Goal: Information Seeking & Learning: Check status

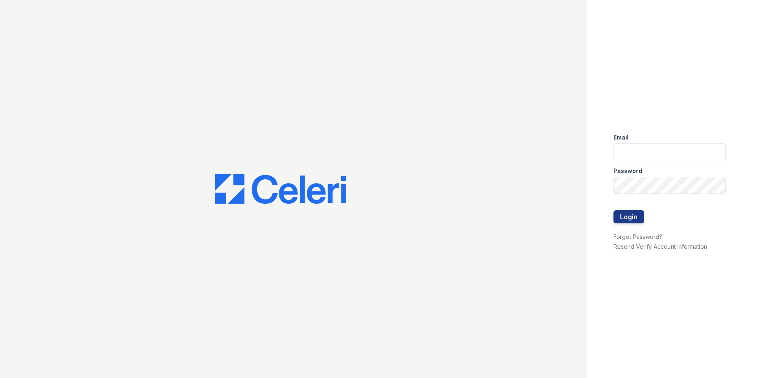
type input "[EMAIL_ADDRESS][DOMAIN_NAME]"
click at [636, 216] on button "Login" at bounding box center [629, 217] width 31 height 13
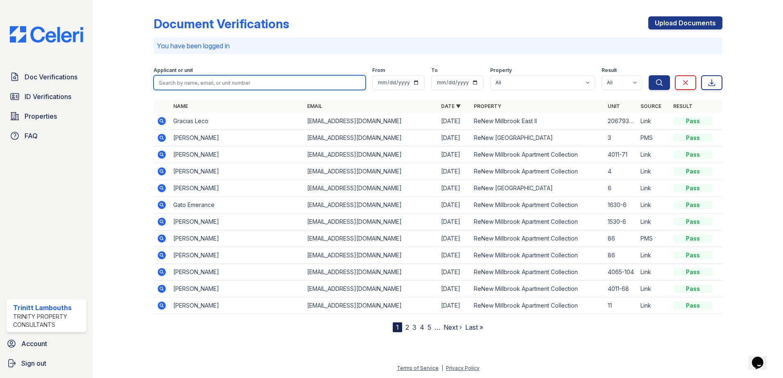
click at [172, 79] on input "search" at bounding box center [260, 82] width 212 height 15
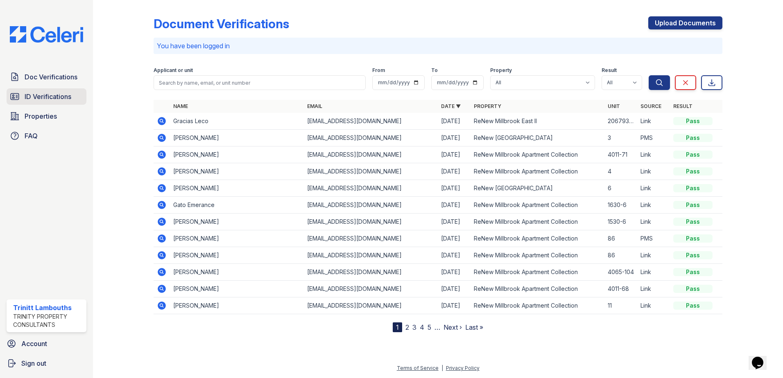
click at [43, 95] on span "ID Verifications" at bounding box center [48, 97] width 47 height 10
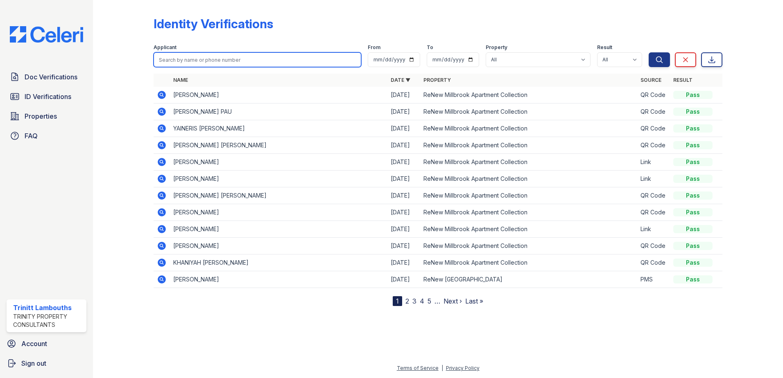
click at [194, 65] on input "search" at bounding box center [258, 59] width 208 height 15
type input "yvette"
click at [649, 52] on button "Search" at bounding box center [659, 59] width 21 height 15
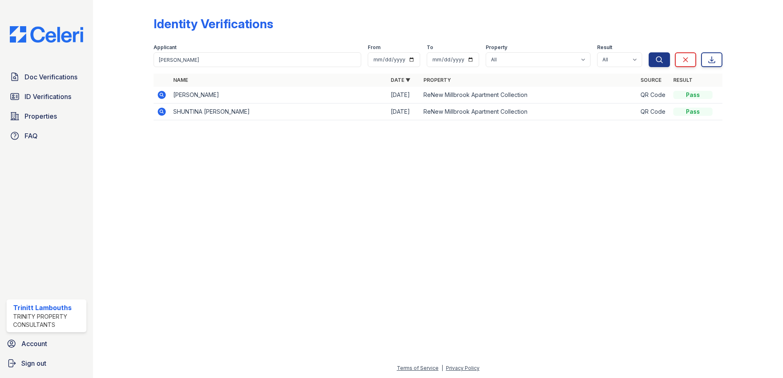
click at [165, 93] on icon at bounding box center [162, 95] width 8 height 8
click at [160, 93] on icon at bounding box center [162, 95] width 8 height 8
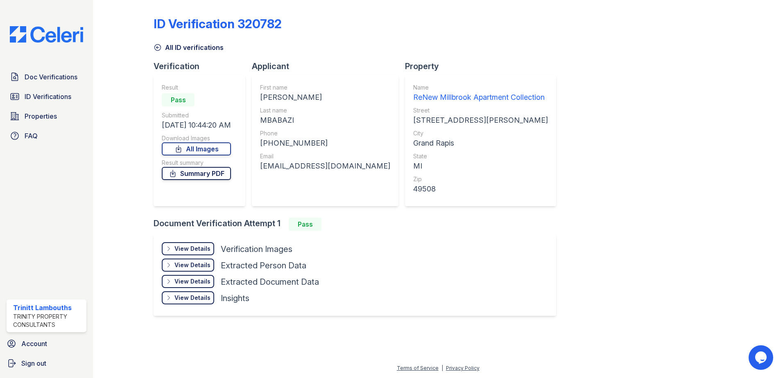
click at [189, 174] on link "Summary PDF" at bounding box center [196, 173] width 69 height 13
click at [49, 81] on span "Doc Verifications" at bounding box center [51, 77] width 53 height 10
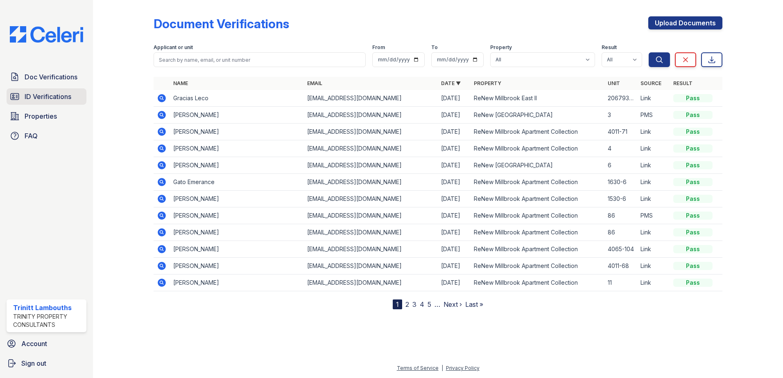
click at [50, 100] on span "ID Verifications" at bounding box center [48, 97] width 47 height 10
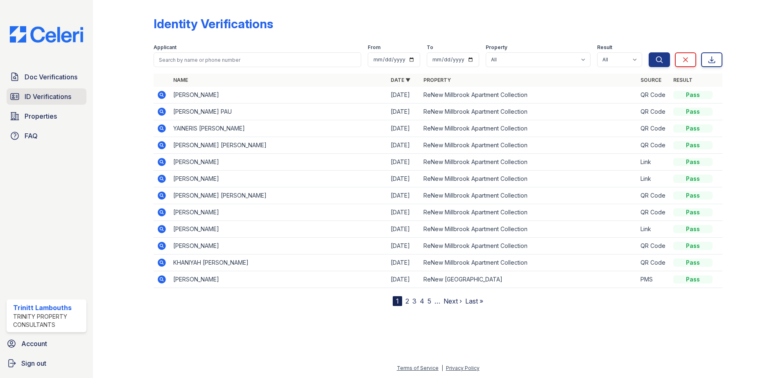
click at [34, 98] on span "ID Verifications" at bounding box center [48, 97] width 47 height 10
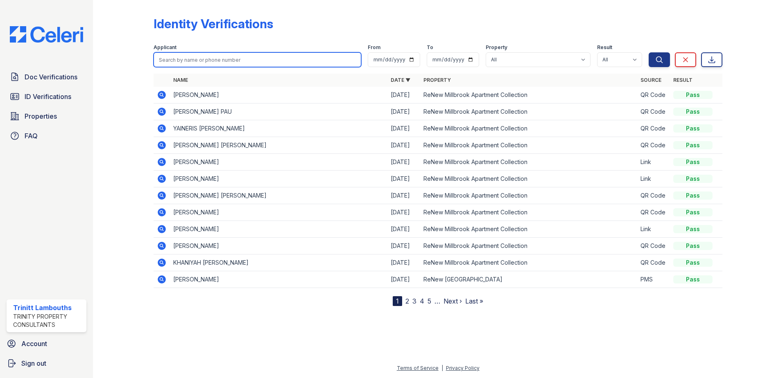
click at [202, 66] on input "search" at bounding box center [258, 59] width 208 height 15
type input "gato"
click at [649, 52] on button "Search" at bounding box center [659, 59] width 21 height 15
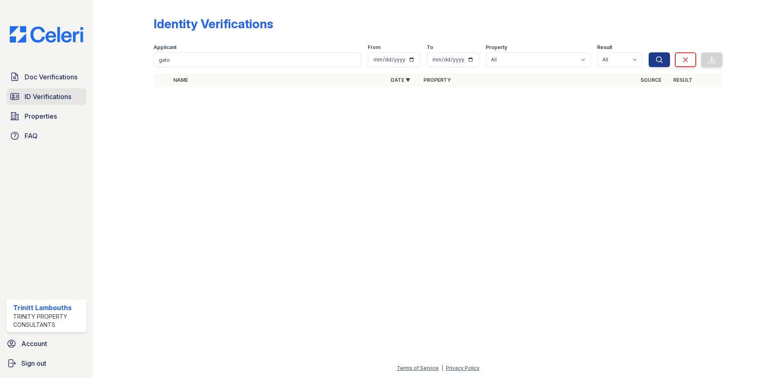
click at [47, 96] on span "ID Verifications" at bounding box center [48, 97] width 47 height 10
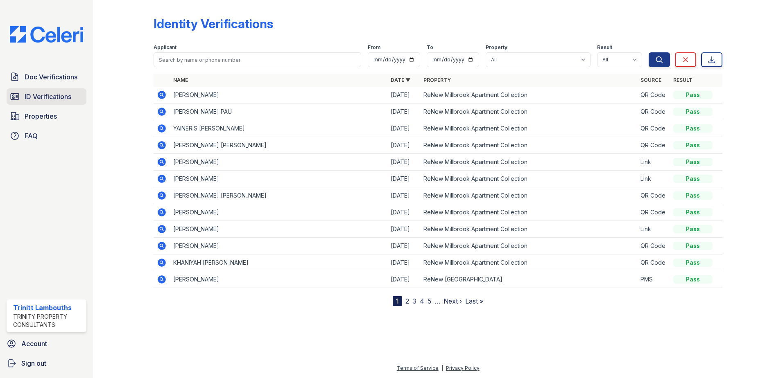
click at [55, 93] on span "ID Verifications" at bounding box center [48, 97] width 47 height 10
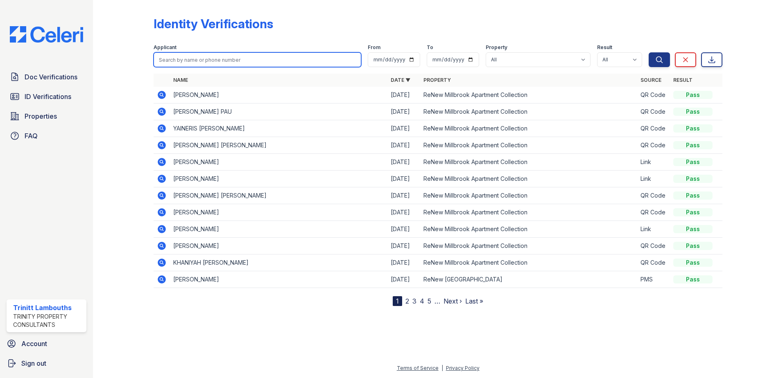
click at [189, 61] on input "search" at bounding box center [258, 59] width 208 height 15
type input "emerance"
click at [649, 52] on button "Search" at bounding box center [659, 59] width 21 height 15
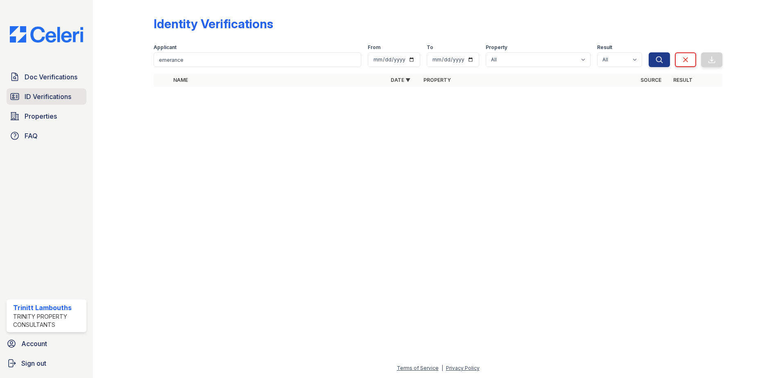
click at [58, 94] on span "ID Verifications" at bounding box center [48, 97] width 47 height 10
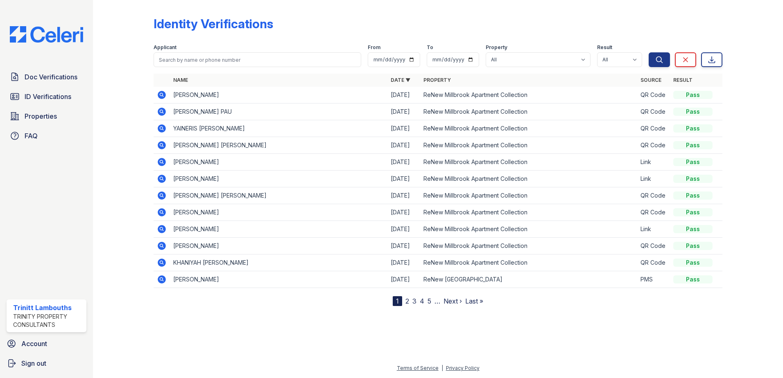
click at [160, 144] on icon at bounding box center [162, 145] width 10 height 10
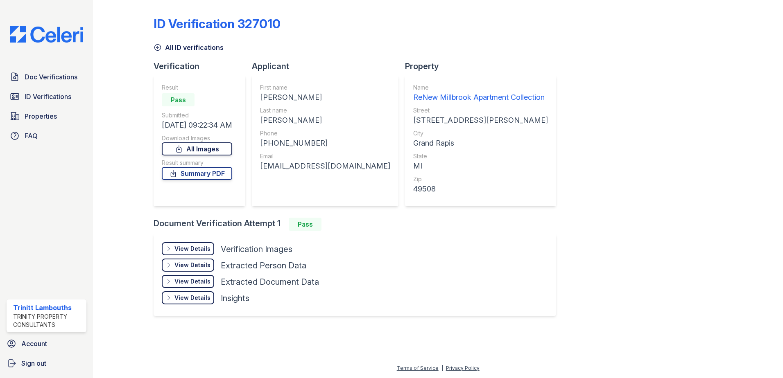
click at [201, 148] on link "All Images" at bounding box center [197, 149] width 70 height 13
click at [44, 81] on span "Doc Verifications" at bounding box center [51, 77] width 53 height 10
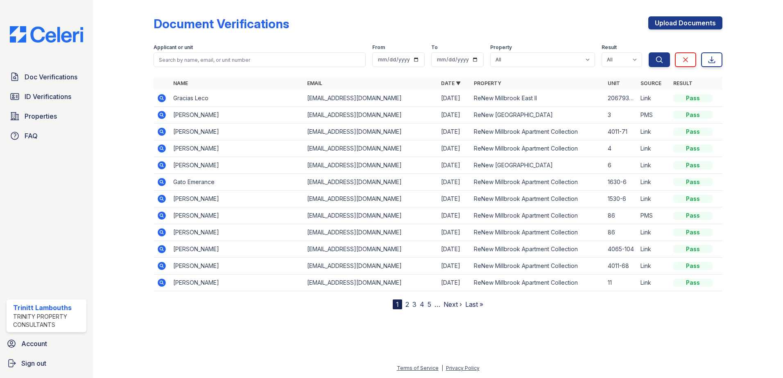
click at [163, 149] on icon at bounding box center [162, 149] width 8 height 8
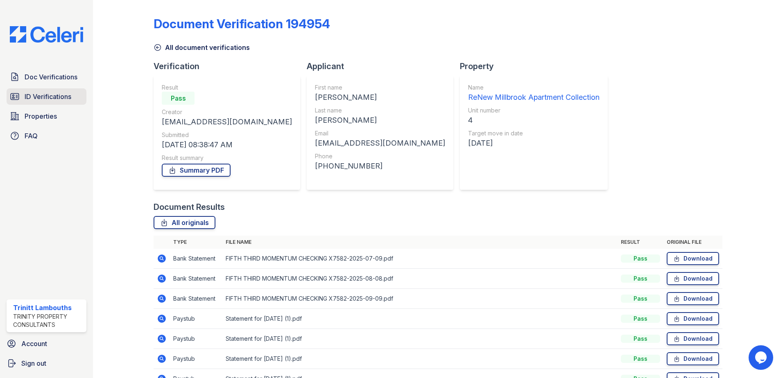
click at [48, 99] on span "ID Verifications" at bounding box center [48, 97] width 47 height 10
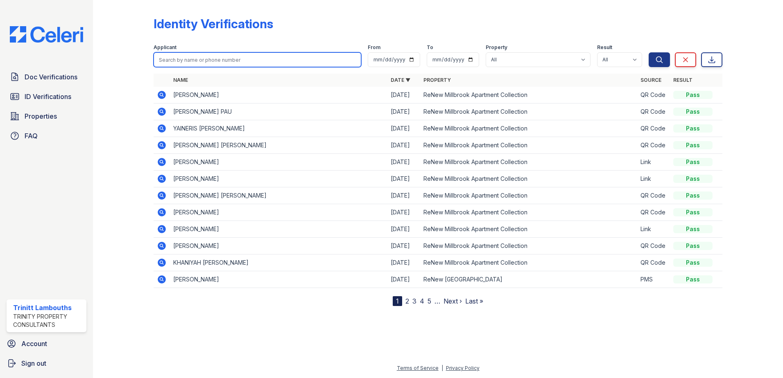
click at [193, 59] on input "search" at bounding box center [258, 59] width 208 height 15
type input "shirley"
click at [649, 52] on button "Search" at bounding box center [659, 59] width 21 height 15
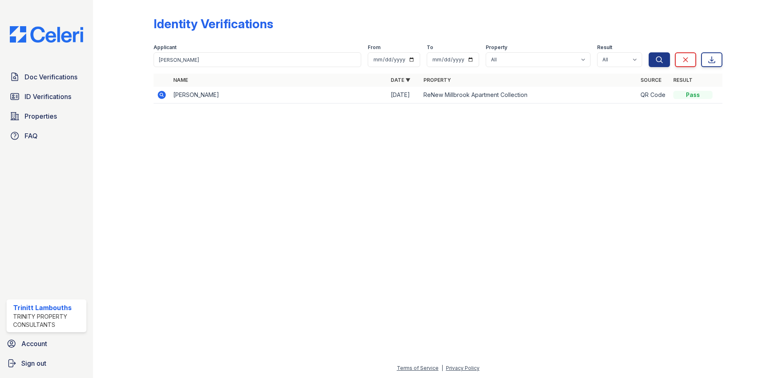
click at [162, 94] on icon at bounding box center [161, 94] width 2 height 2
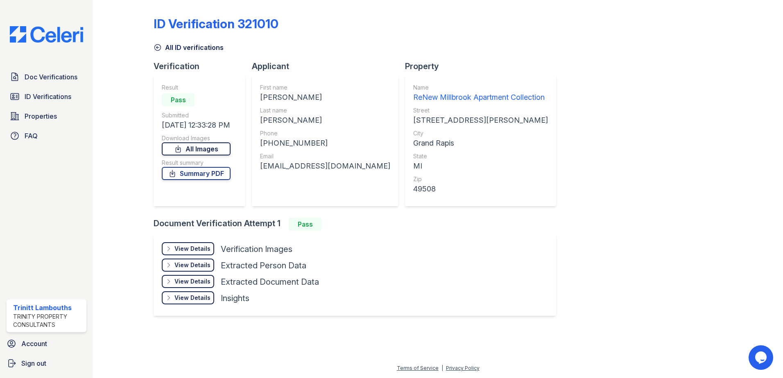
click at [211, 150] on link "All Images" at bounding box center [196, 149] width 69 height 13
